Goal: Find specific fact: Find specific page/section

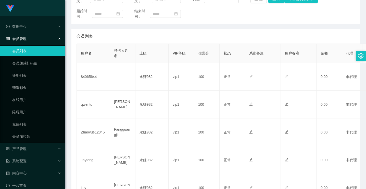
scroll to position [25, 0]
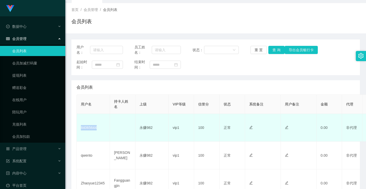
drag, startPoint x: 102, startPoint y: 126, endPoint x: 78, endPoint y: 128, distance: 24.3
click at [78, 128] on td "84065644" at bounding box center [93, 128] width 33 height 28
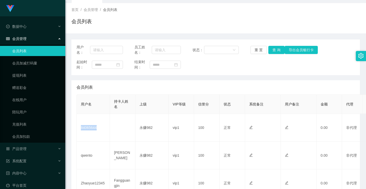
copy td "84065644"
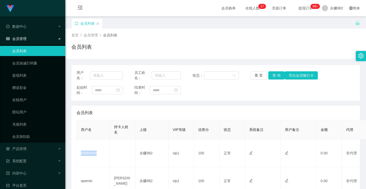
click at [76, 23] on icon "图标: sync" at bounding box center [77, 24] width 4 height 4
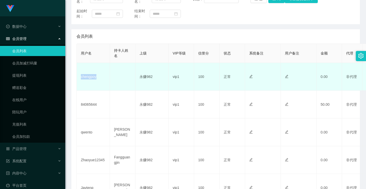
drag, startPoint x: 101, startPoint y: 78, endPoint x: 79, endPoint y: 78, distance: 22.7
click at [79, 78] on td "chengpoy" at bounding box center [93, 77] width 33 height 28
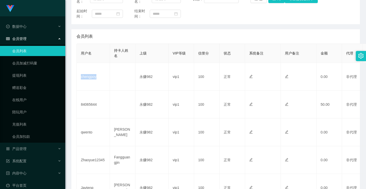
copy td "chengpoy"
click at [67, 130] on main "关闭左侧 关闭右侧 关闭其它 刷新页面 会员列表 首页 / 会员管理 / 会员列表 / 会员列表 用户名： 员工姓名： 状态： 重 置 查 询 导出会员银行卡…" at bounding box center [215, 148] width 301 height 417
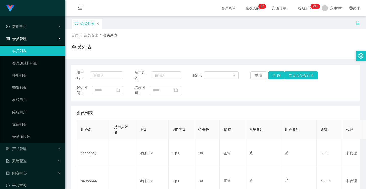
click at [78, 23] on icon "图标: sync" at bounding box center [77, 24] width 4 height 4
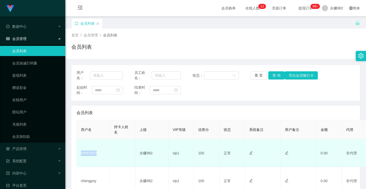
drag, startPoint x: 104, startPoint y: 153, endPoint x: 81, endPoint y: 152, distance: 22.2
click at [81, 152] on td "90683833" at bounding box center [93, 153] width 33 height 28
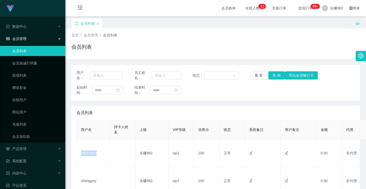
copy td "90683833"
click at [76, 25] on icon "图标: sync" at bounding box center [77, 24] width 4 height 4
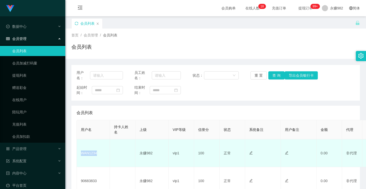
drag, startPoint x: 102, startPoint y: 155, endPoint x: 81, endPoint y: 154, distance: 20.7
click at [81, 154] on td "WAN1234" at bounding box center [93, 153] width 33 height 28
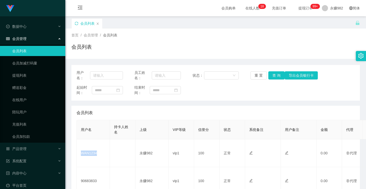
copy td "WAN1234"
click at [76, 24] on icon "图标: sync" at bounding box center [77, 24] width 4 height 4
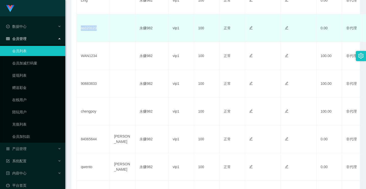
drag, startPoint x: 95, startPoint y: 29, endPoint x: 80, endPoint y: 28, distance: 15.0
click at [80, 28] on td "aa123123" at bounding box center [93, 28] width 33 height 28
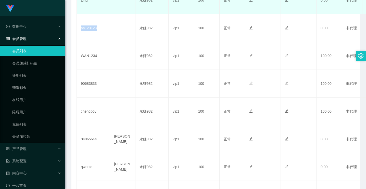
copy td "aa123123"
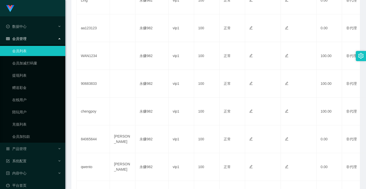
drag, startPoint x: 73, startPoint y: 139, endPoint x: 73, endPoint y: 135, distance: 3.3
click at [73, 139] on div "会员列表 用户名 持卡人姓名 上级 VIP等级 信誉分 状态 系统备注 用户备注 金额 代理 ip 操作 Ling 永赚982 vip1 100 正常 禁止登…" at bounding box center [215, 117] width 288 height 328
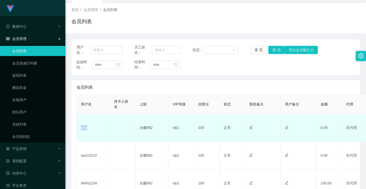
drag, startPoint x: 93, startPoint y: 131, endPoint x: 87, endPoint y: 78, distance: 53.2
click at [77, 127] on td "Ling" at bounding box center [93, 128] width 33 height 28
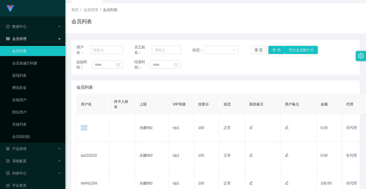
copy td "Ling"
drag, startPoint x: 75, startPoint y: 27, endPoint x: 85, endPoint y: 23, distance: 10.5
click at [76, 28] on div "会员列表" at bounding box center [215, 24] width 288 height 12
